Goal: Task Accomplishment & Management: Use online tool/utility

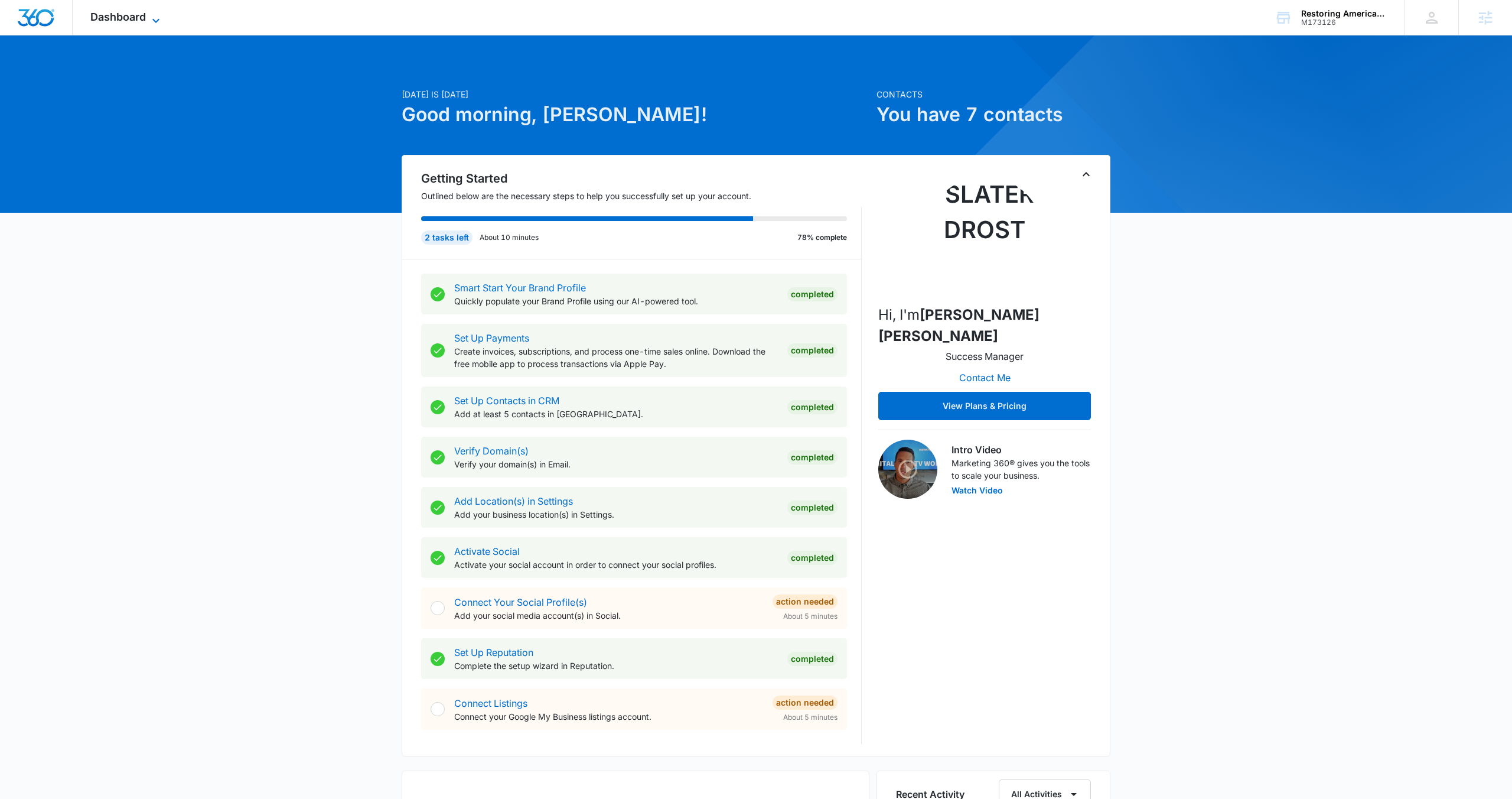
click at [124, 21] on span "Dashboard" at bounding box center [119, 17] width 56 height 13
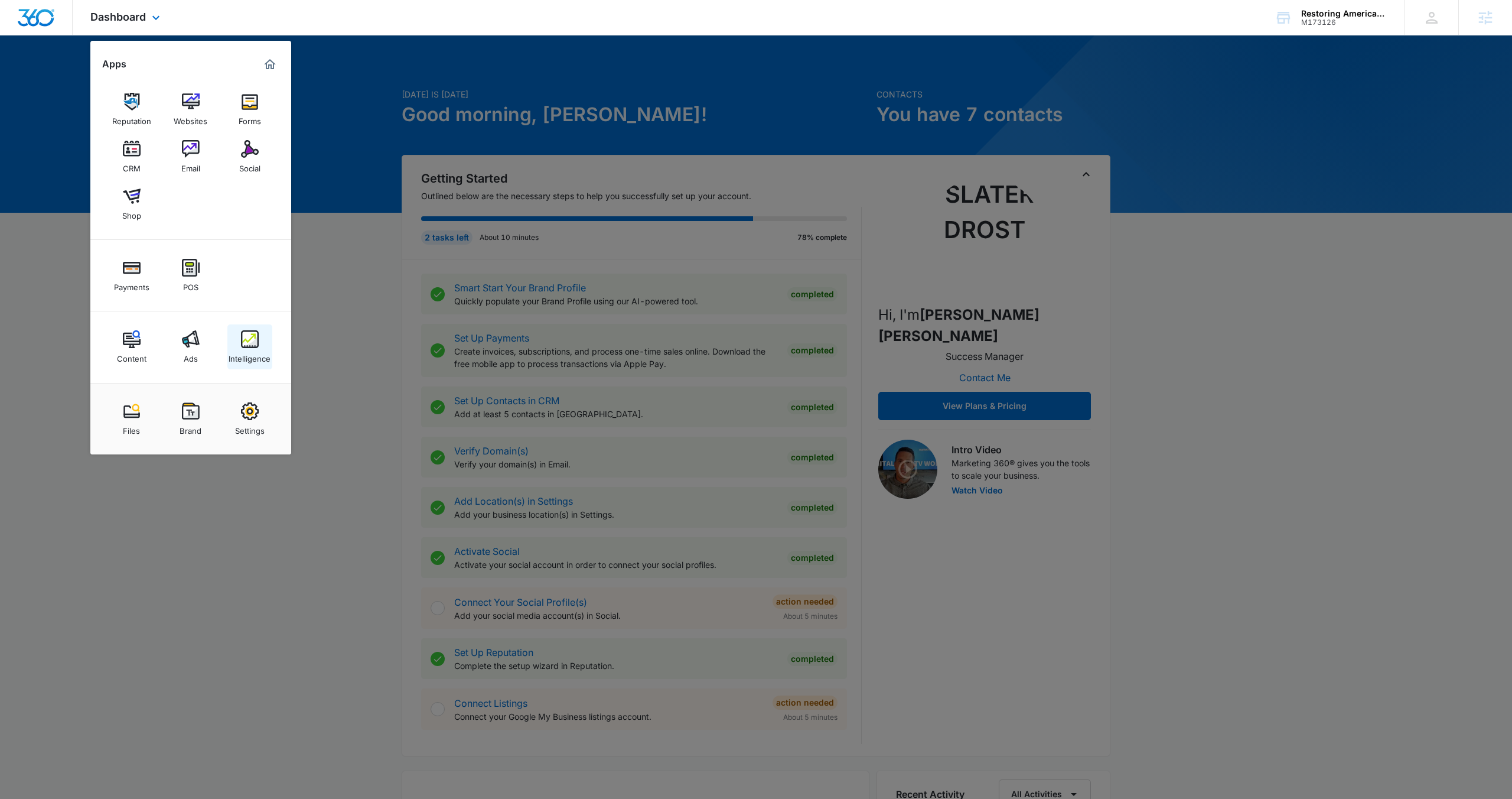
click at [249, 335] on img at bounding box center [250, 339] width 18 height 18
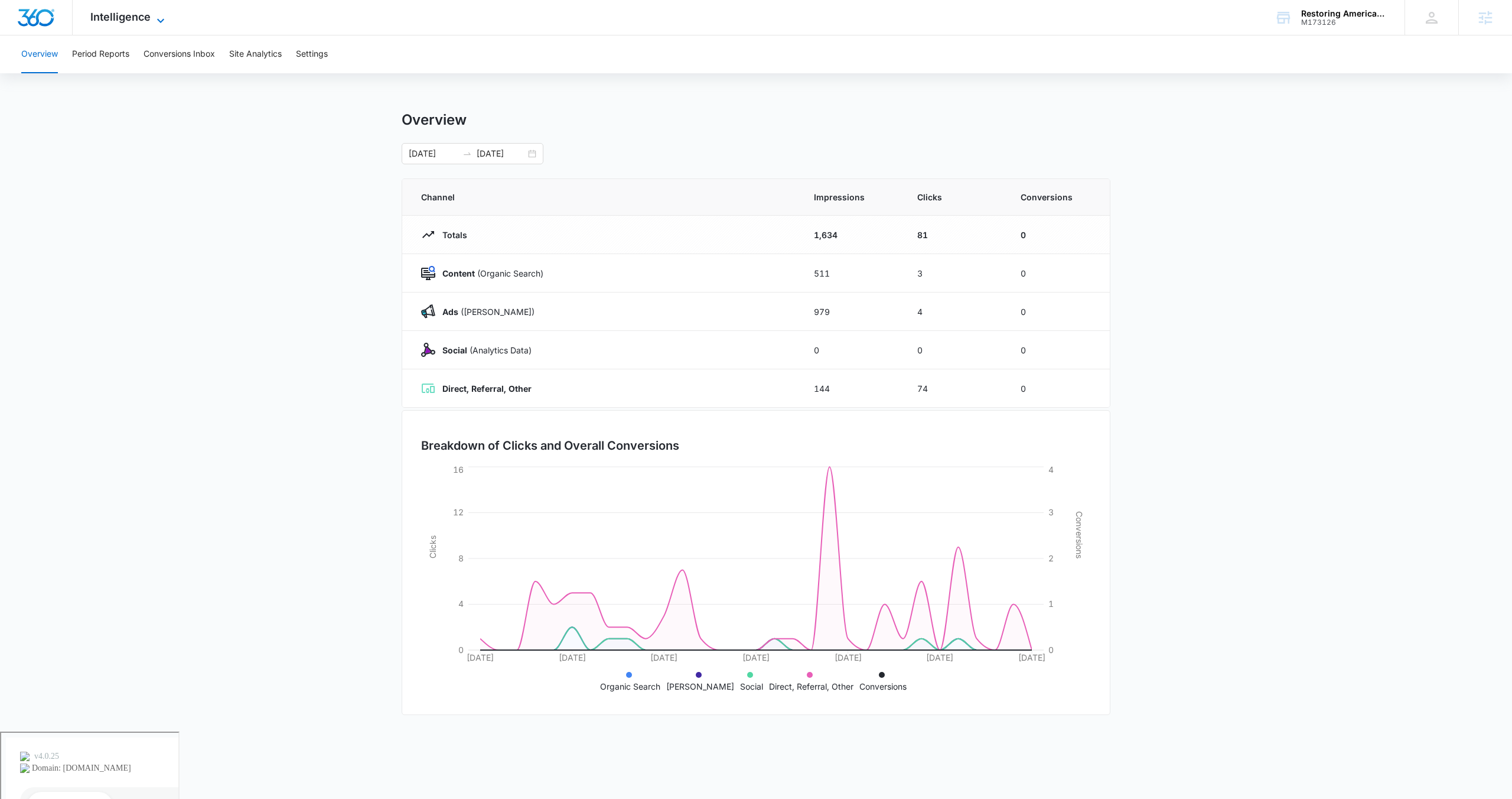
click at [146, 13] on span "Intelligence" at bounding box center [120, 17] width 60 height 13
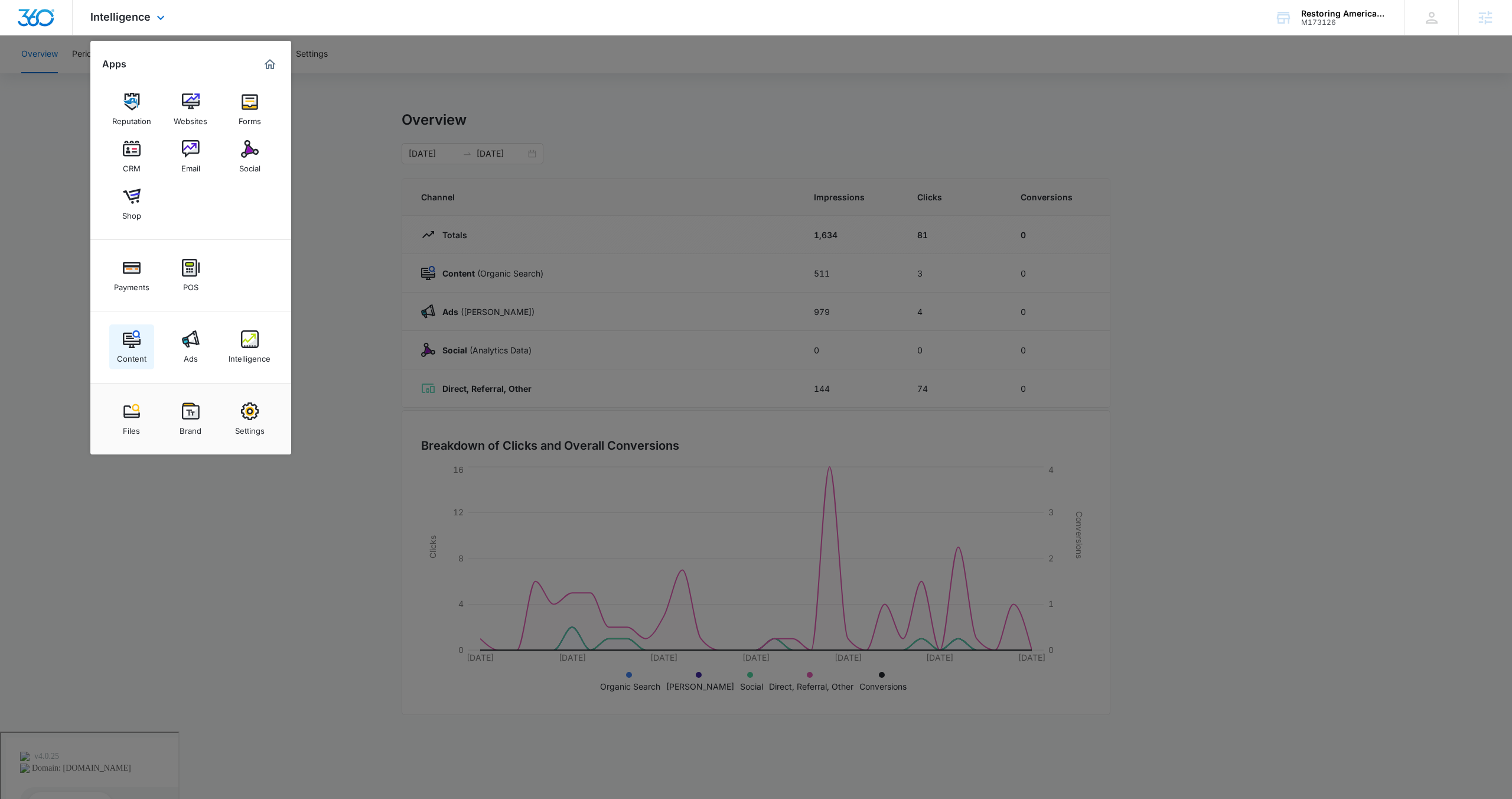
click at [142, 342] on link "Content" at bounding box center [132, 347] width 45 height 45
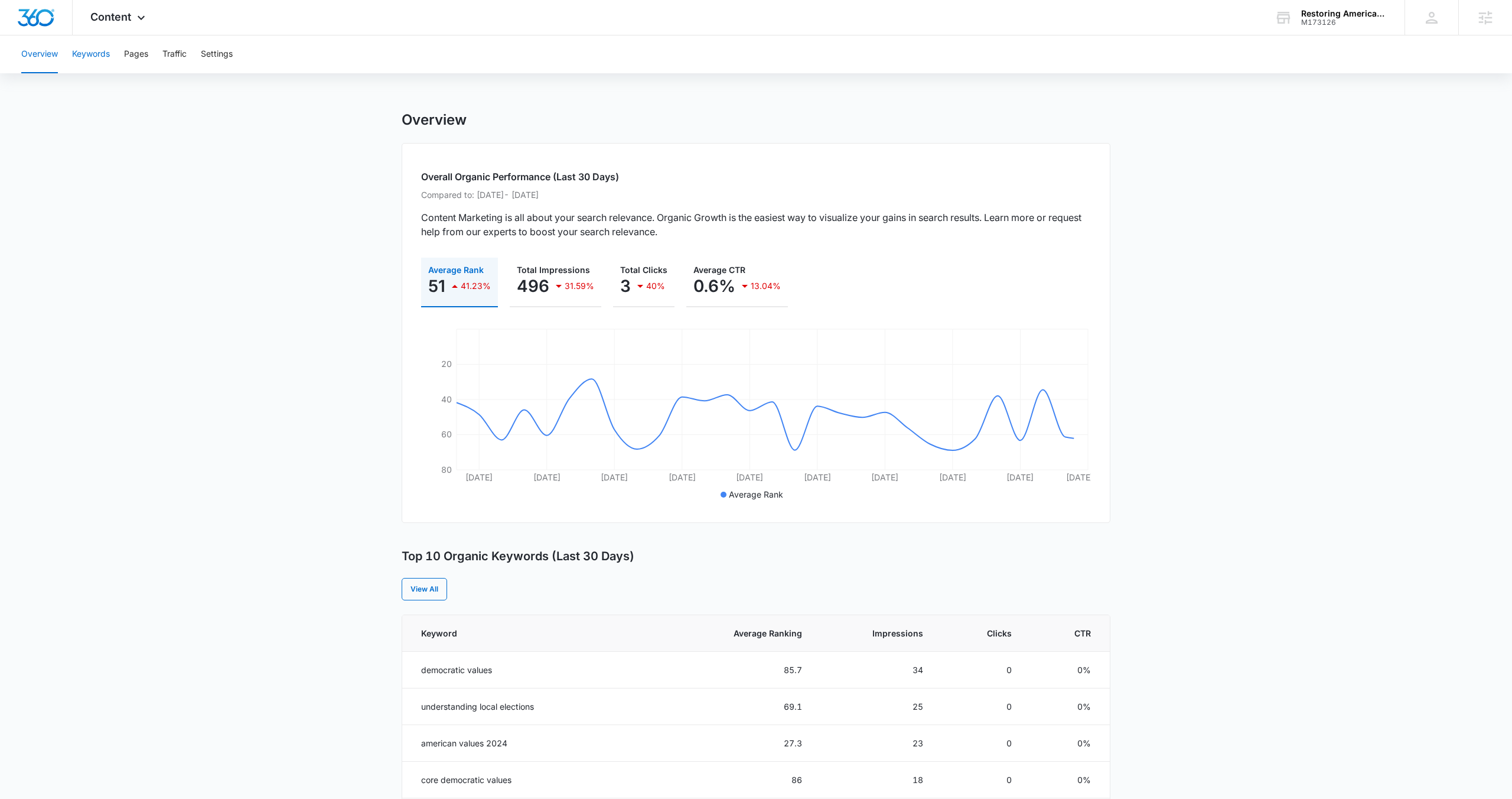
click at [110, 56] on button "Keywords" at bounding box center [91, 54] width 38 height 38
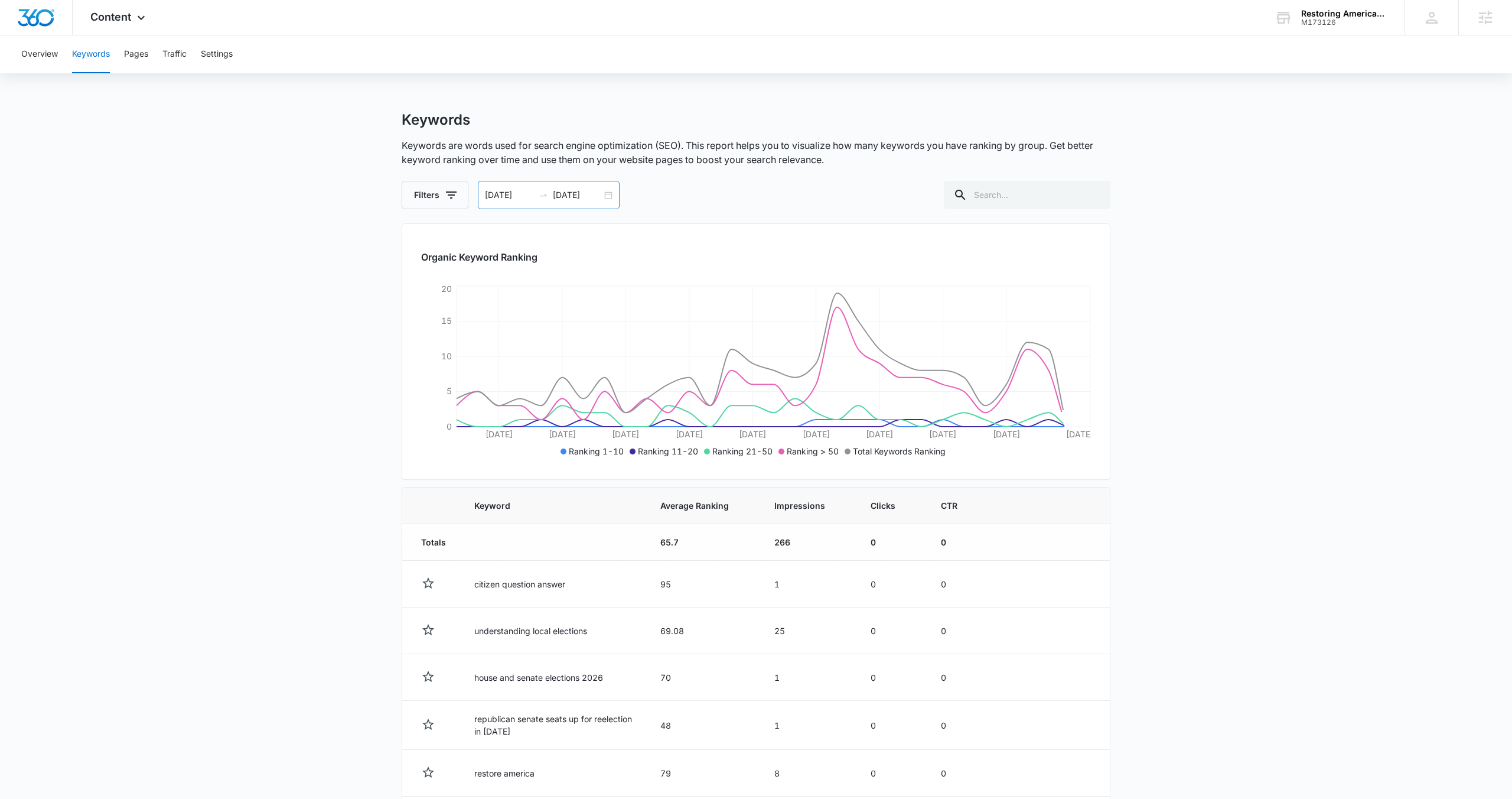
click at [606, 192] on div "[DATE] [DATE]" at bounding box center [549, 195] width 142 height 29
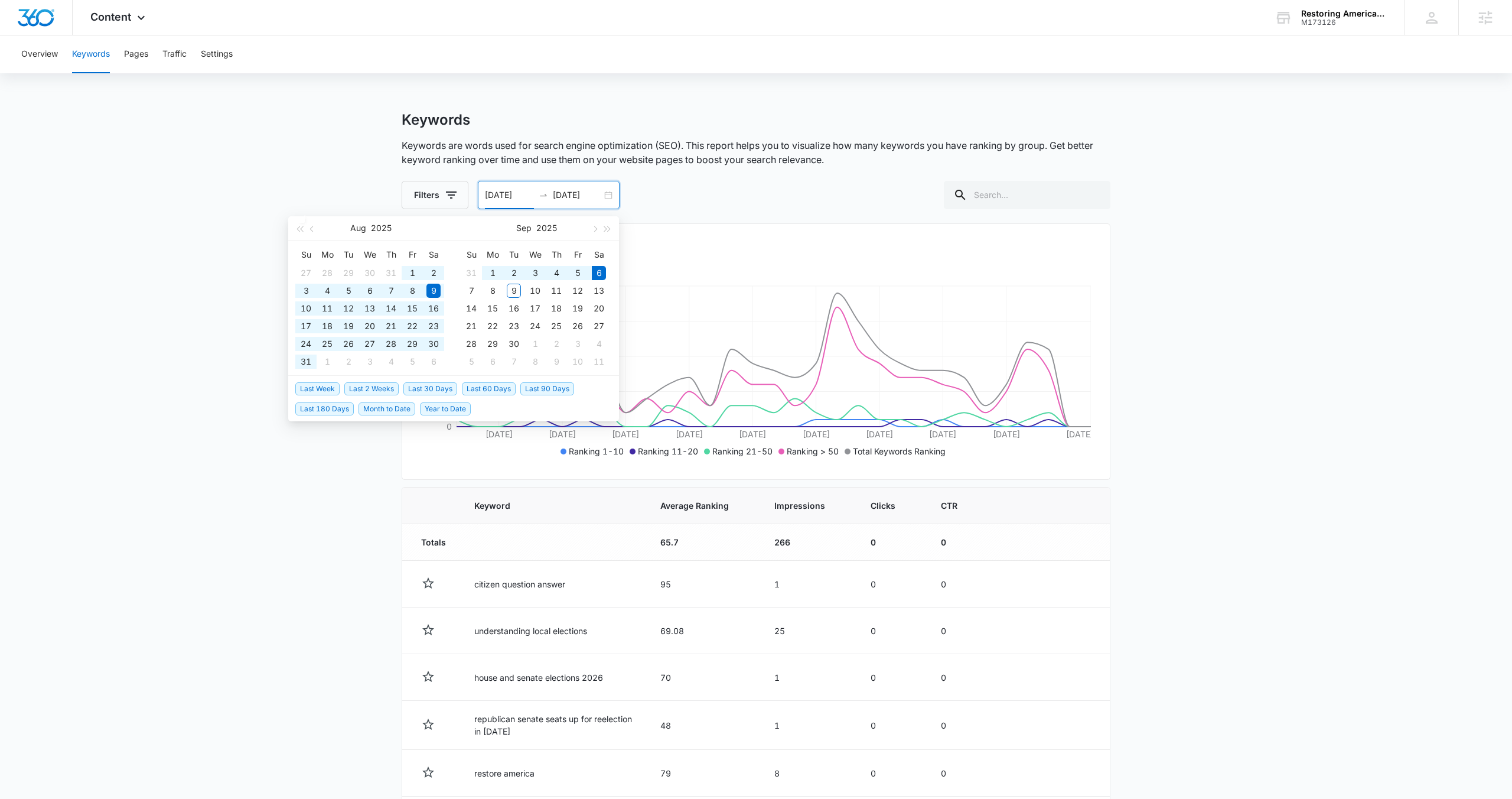
click at [330, 411] on span "Last 180 Days" at bounding box center [324, 409] width 58 height 13
type input "[DATE]"
